Goal: Check status

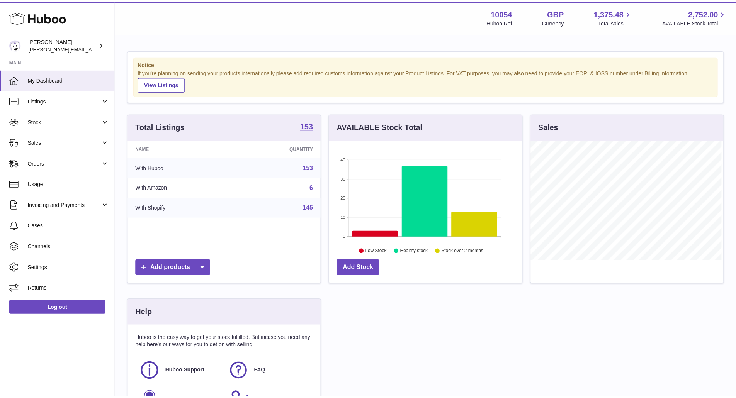
scroll to position [120, 195]
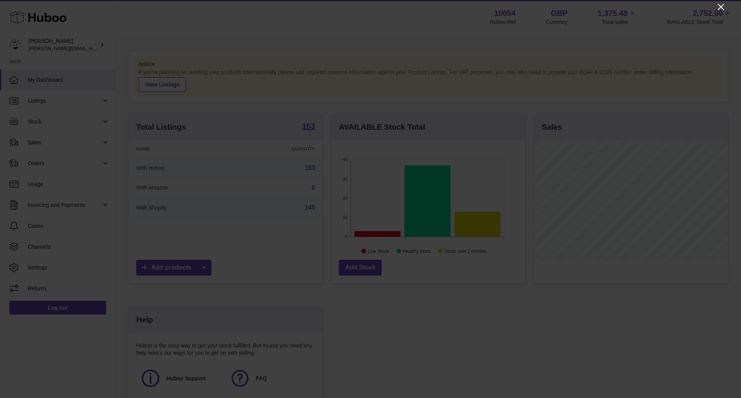
click at [726, 3] on div at bounding box center [370, 199] width 741 height 398
click at [725, 3] on icon "Close" at bounding box center [721, 6] width 9 height 9
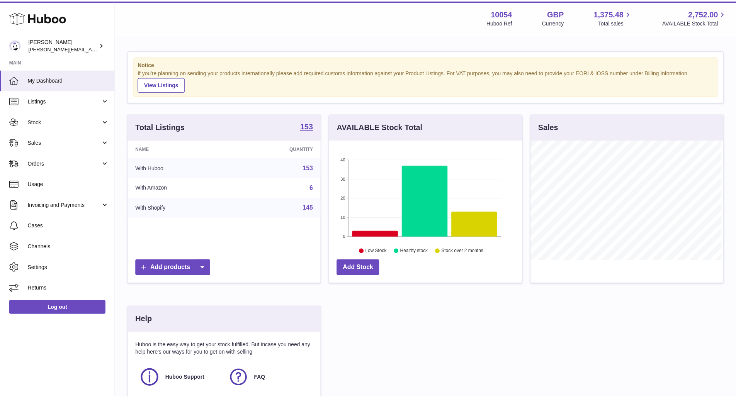
scroll to position [386012, 385940]
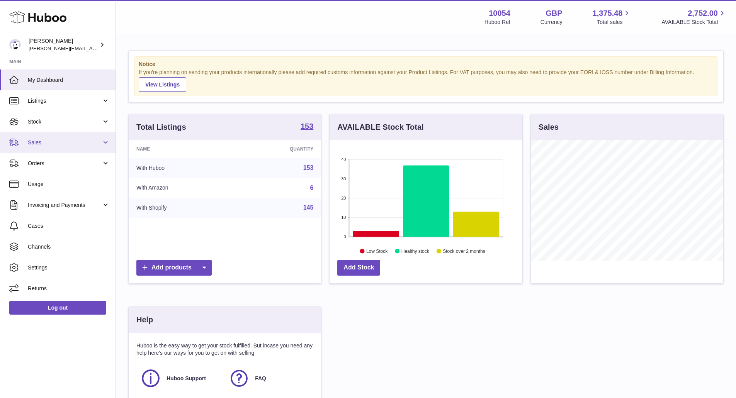
click at [59, 147] on link "Sales" at bounding box center [57, 142] width 115 height 21
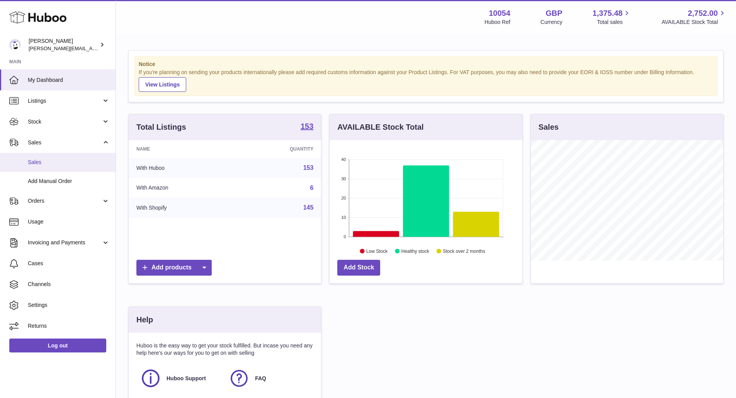
click at [63, 166] on link "Sales" at bounding box center [57, 162] width 115 height 19
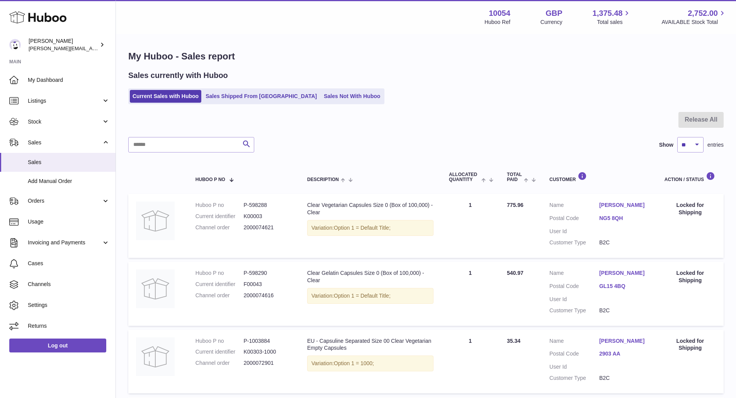
click at [323, 89] on ul "Current Sales with Huboo Sales Shipped From [GEOGRAPHIC_DATA] Sales Not With Hu…" at bounding box center [256, 96] width 256 height 16
click at [321, 94] on link "Sales Not With Huboo" at bounding box center [352, 96] width 62 height 13
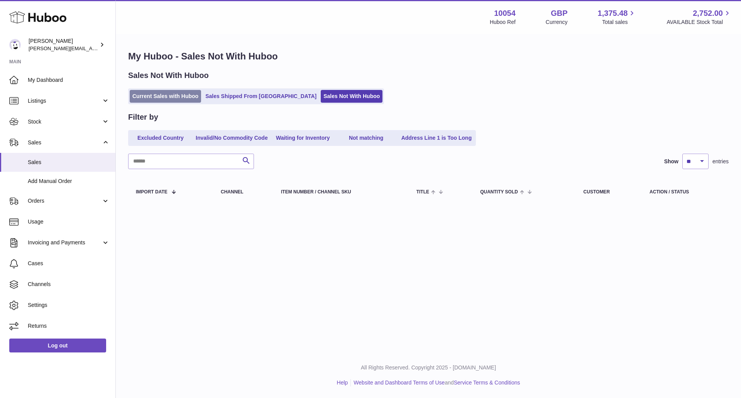
click at [165, 100] on link "Current Sales with Huboo" at bounding box center [165, 96] width 71 height 13
